Goal: Information Seeking & Learning: Learn about a topic

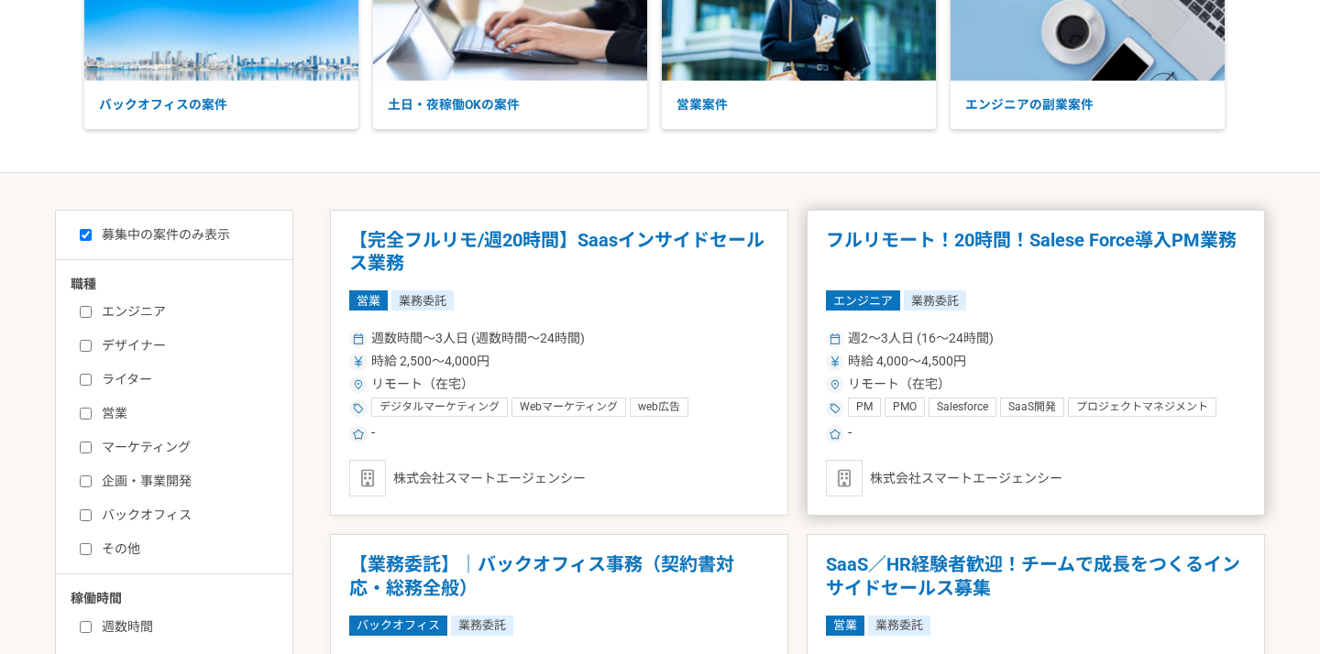
scroll to position [64, 0]
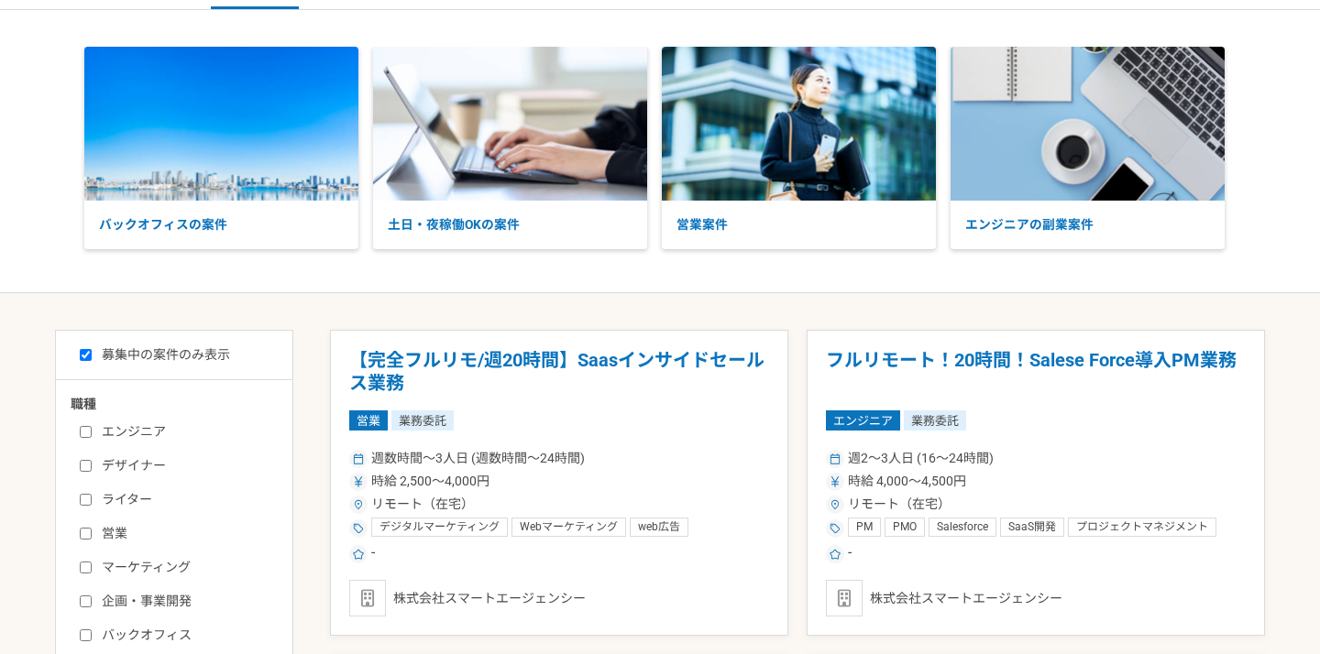
click at [93, 533] on label "営業" at bounding box center [185, 533] width 211 height 19
click at [92, 533] on input "営業" at bounding box center [86, 534] width 12 height 12
checkbox input "true"
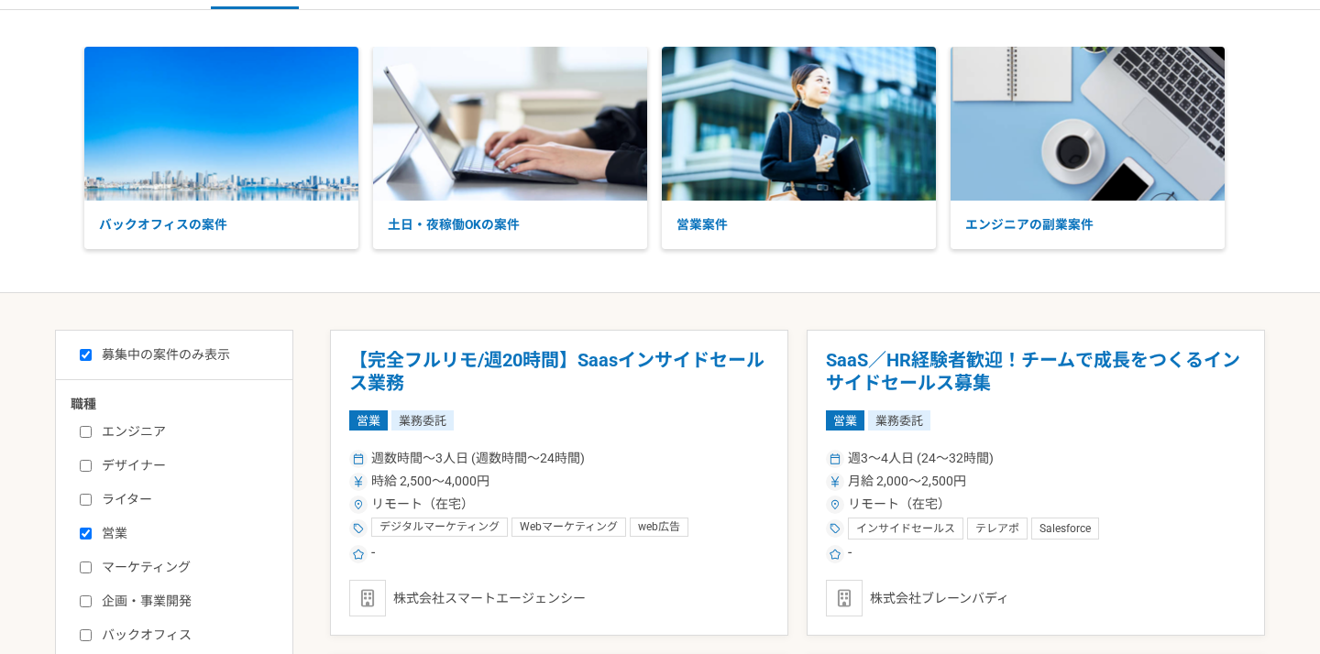
click at [89, 602] on input "企画・事業開発" at bounding box center [86, 602] width 12 height 12
checkbox input "true"
click at [90, 566] on input "マーケティング" at bounding box center [86, 568] width 12 height 12
checkbox input "true"
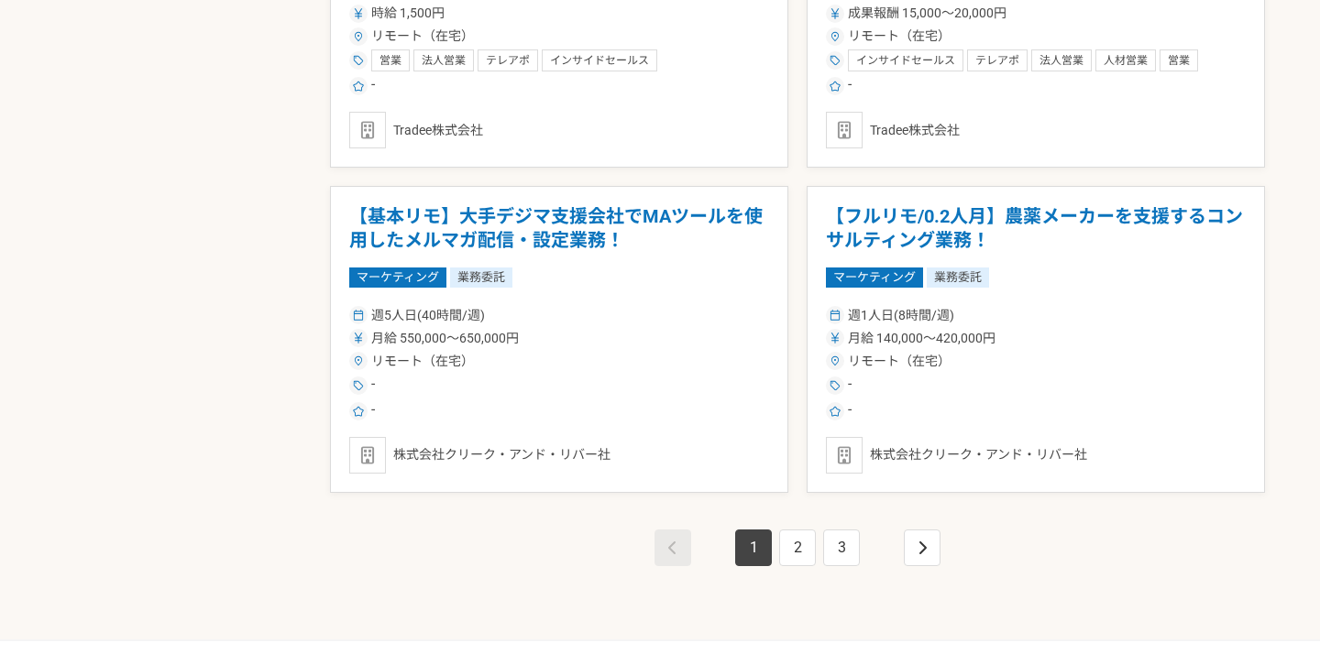
scroll to position [3131, 0]
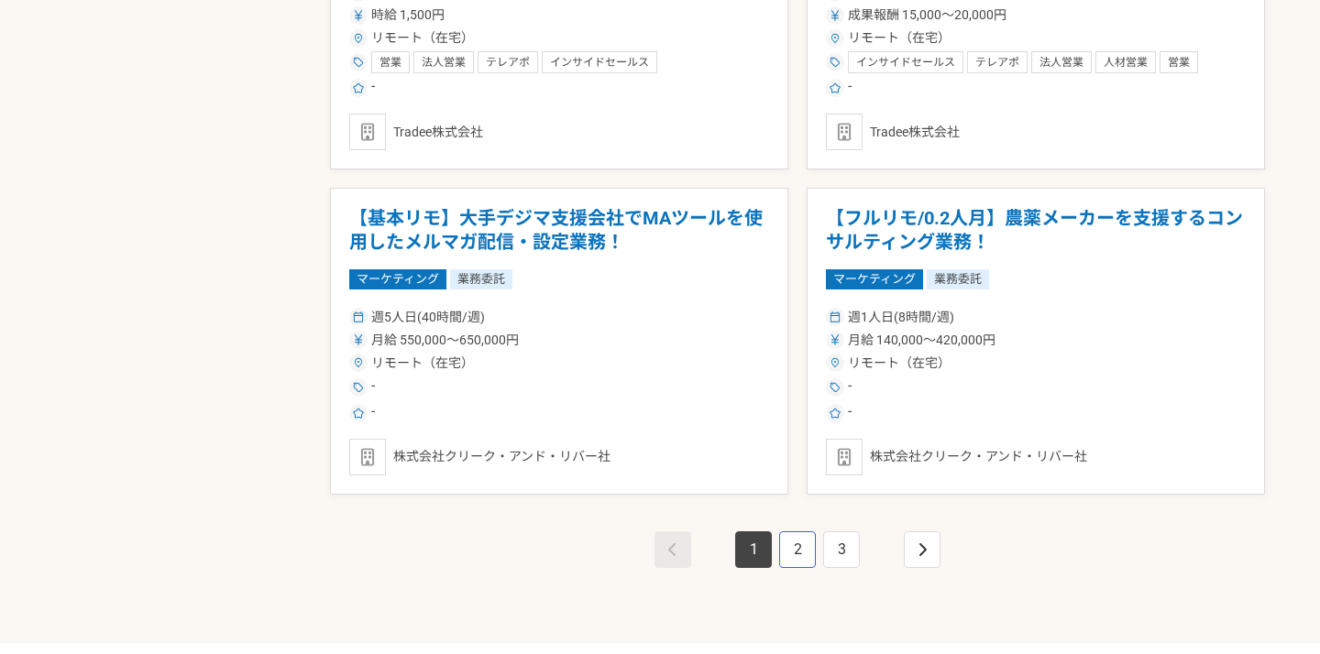
click at [810, 550] on link "2" at bounding box center [797, 550] width 37 height 37
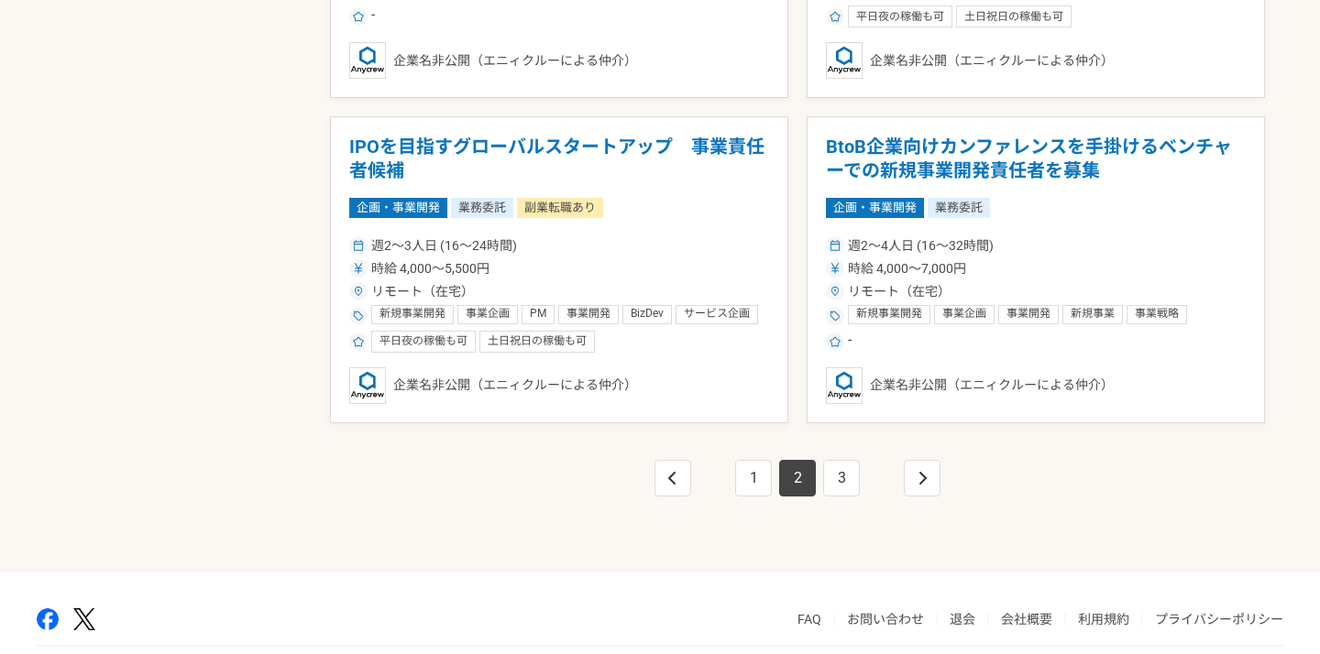
scroll to position [3204, 0]
